Goal: Navigation & Orientation: Find specific page/section

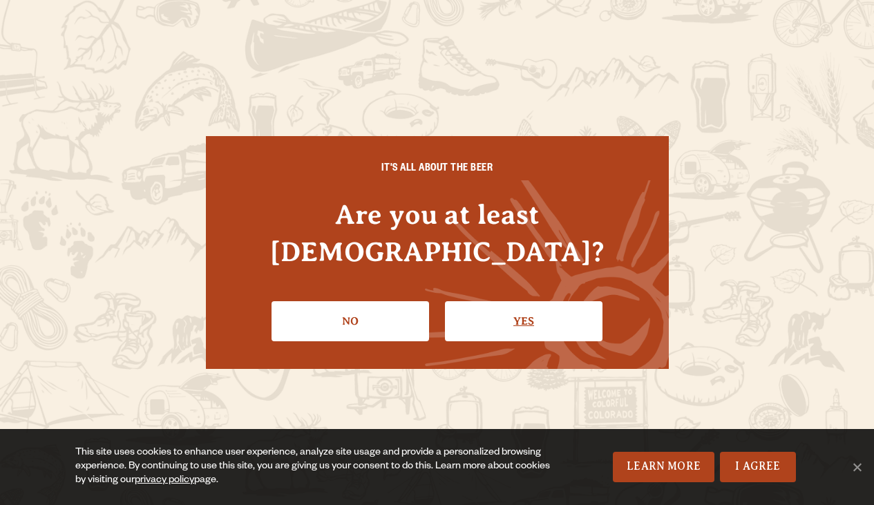
click at [509, 305] on link "Yes" at bounding box center [524, 321] width 158 height 40
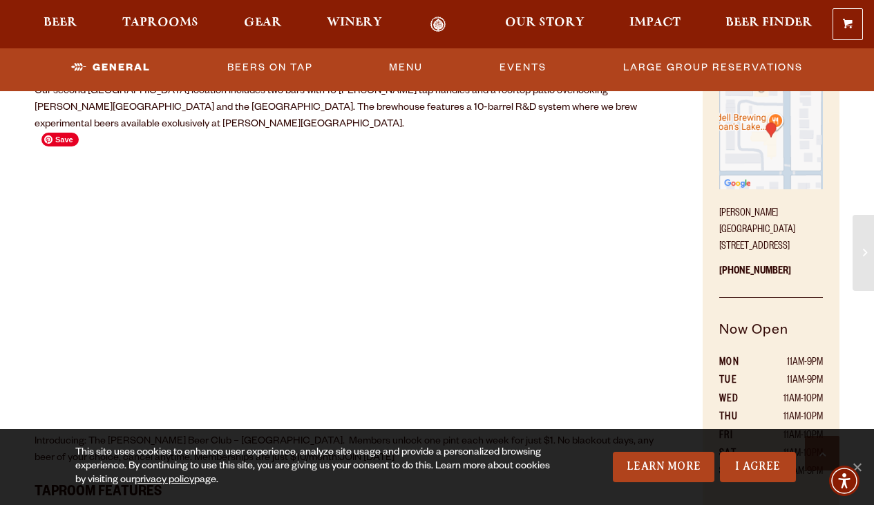
scroll to position [500, 0]
